Goal: Check status

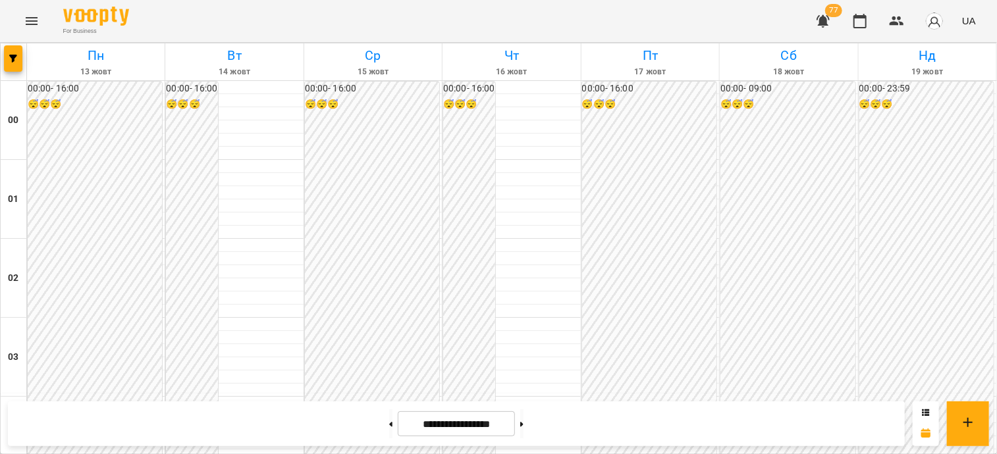
scroll to position [1120, 0]
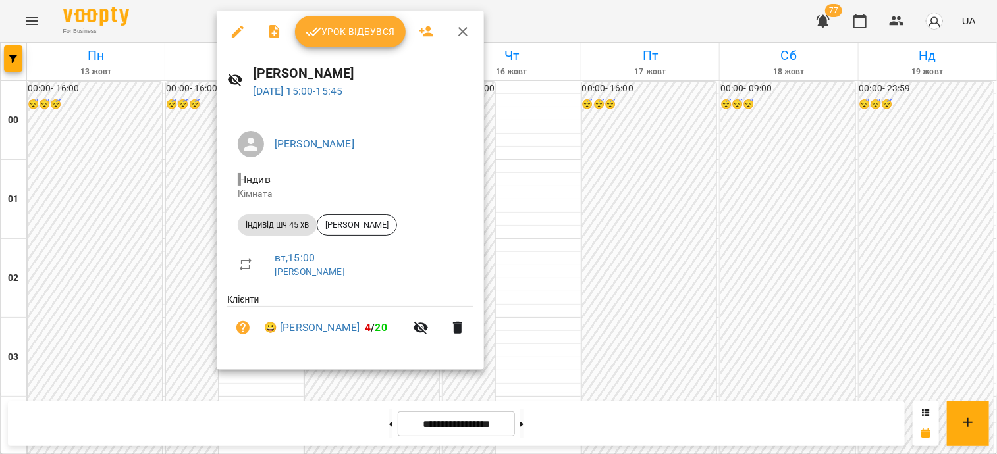
click at [163, 256] on div at bounding box center [498, 227] width 997 height 454
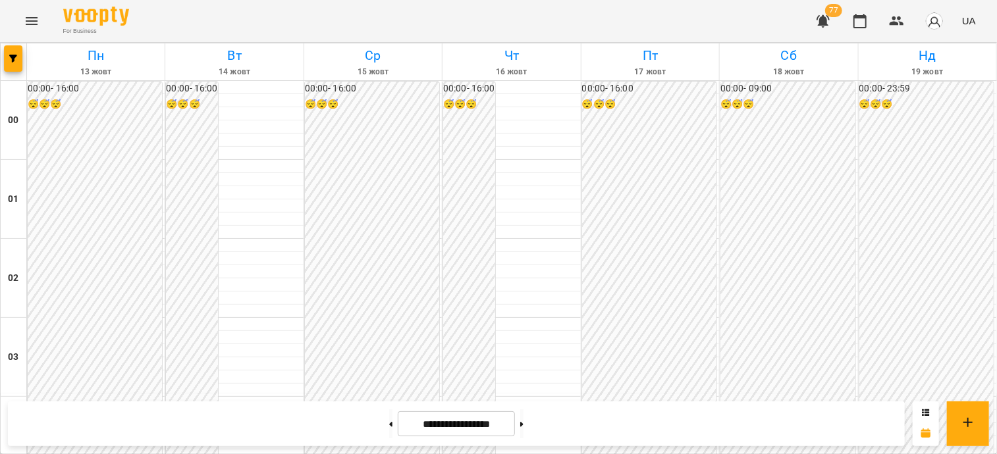
scroll to position [1186, 0]
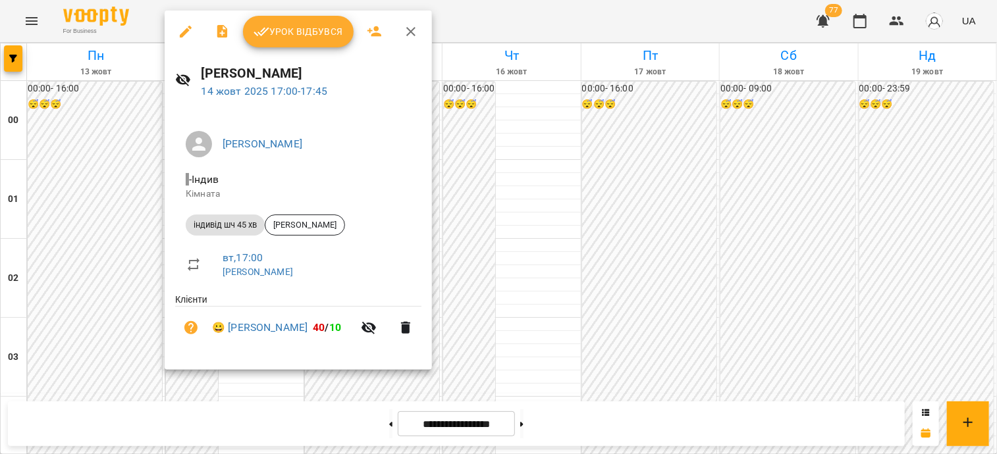
click at [117, 196] on div at bounding box center [498, 227] width 997 height 454
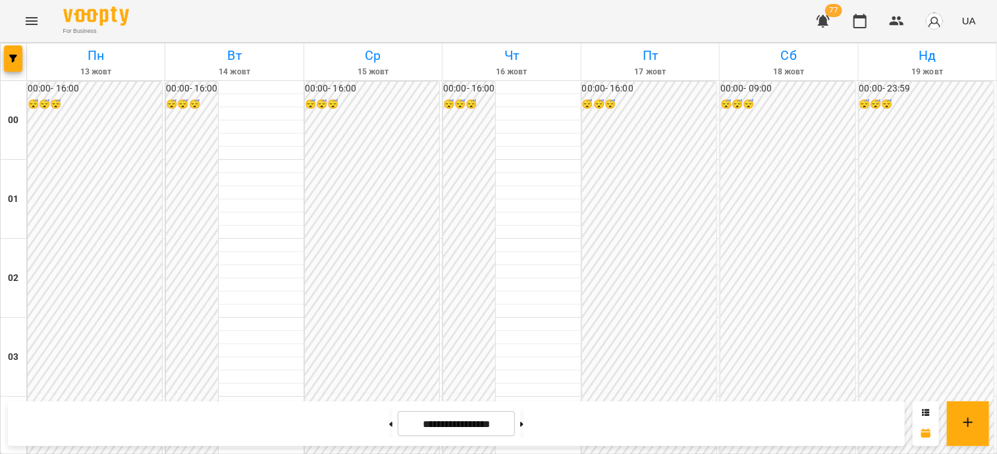
scroll to position [1251, 0]
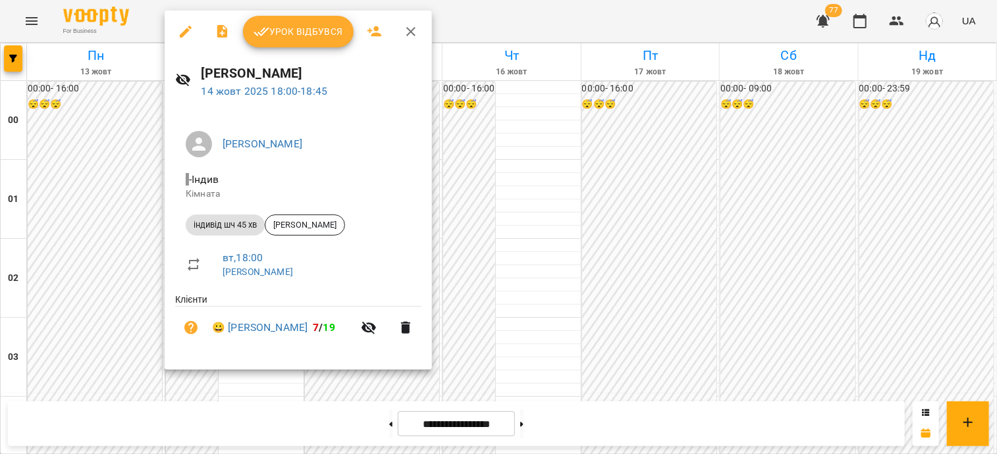
click at [125, 250] on div at bounding box center [498, 227] width 997 height 454
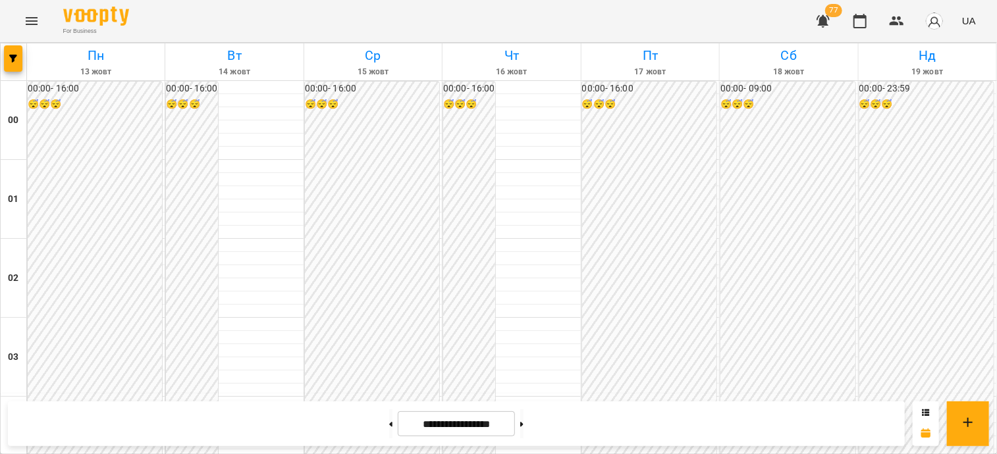
scroll to position [1383, 0]
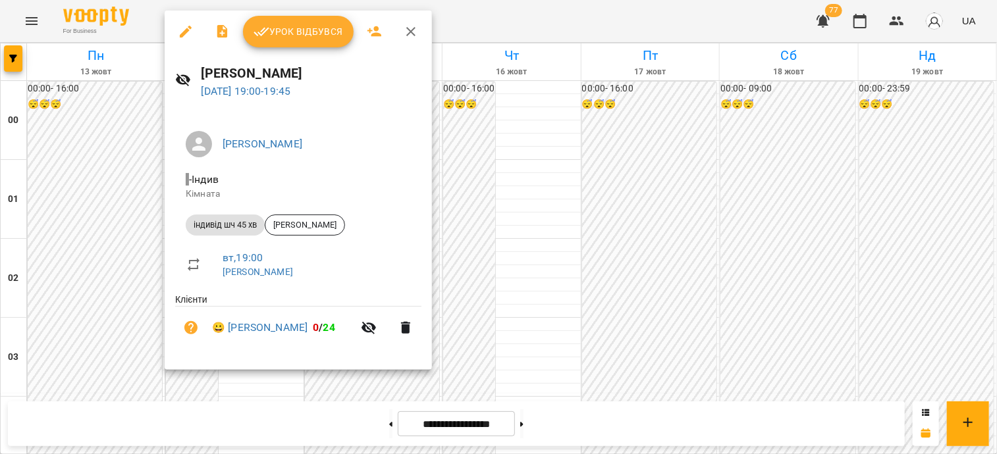
drag, startPoint x: 518, startPoint y: 173, endPoint x: 290, endPoint y: 277, distance: 251.1
click at [518, 173] on div at bounding box center [498, 227] width 997 height 454
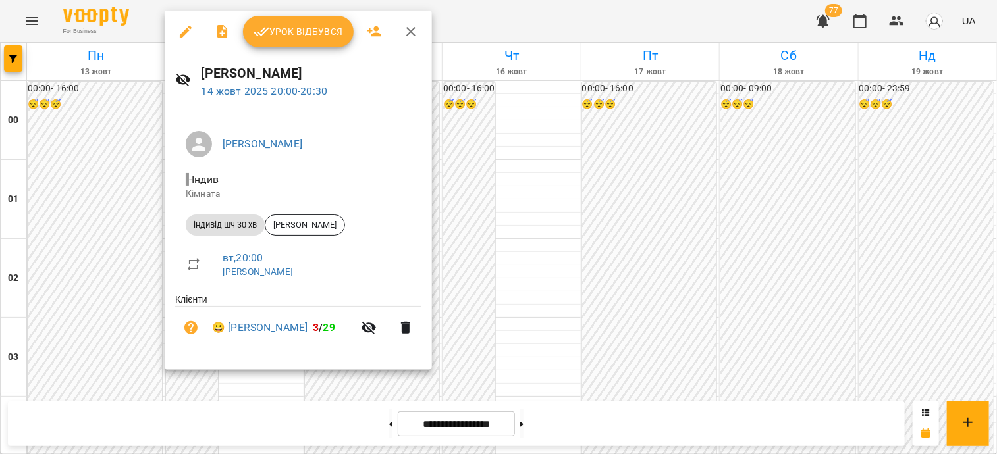
click at [477, 158] on div at bounding box center [498, 227] width 997 height 454
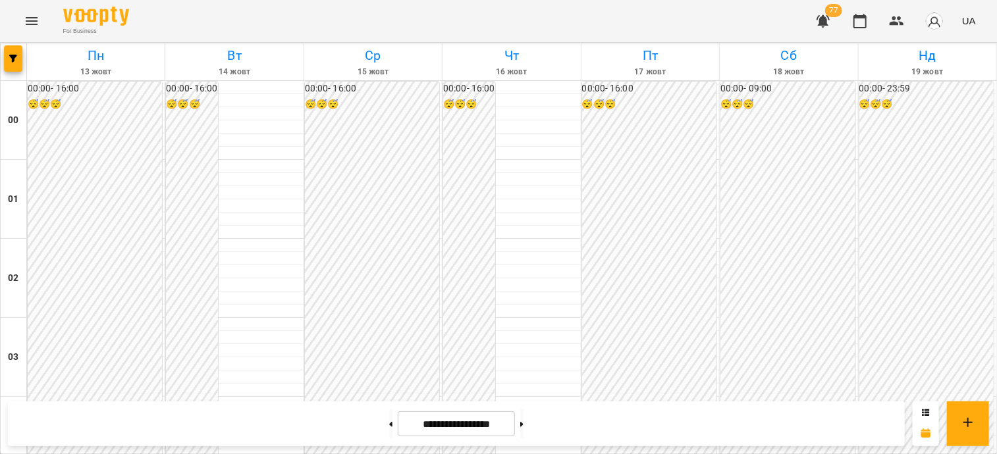
scroll to position [1581, 0]
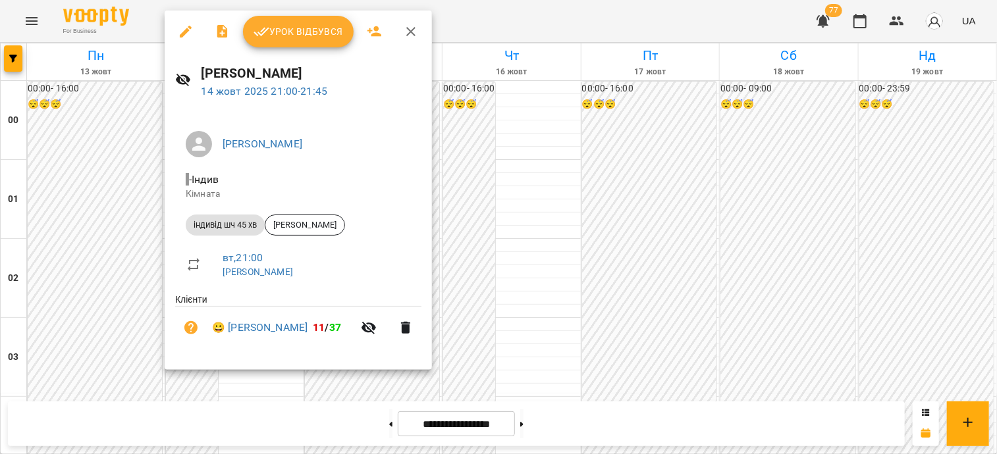
click at [503, 328] on div at bounding box center [498, 227] width 997 height 454
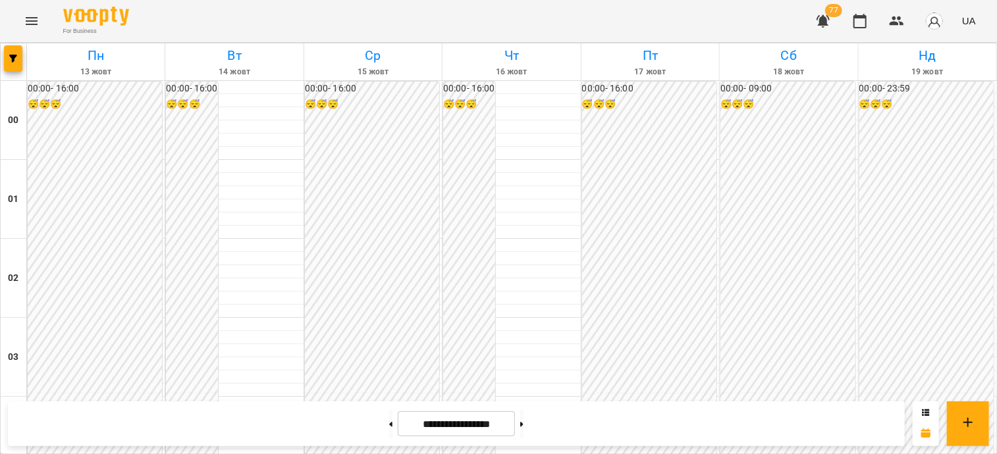
scroll to position [1449, 0]
